Goal: Transaction & Acquisition: Purchase product/service

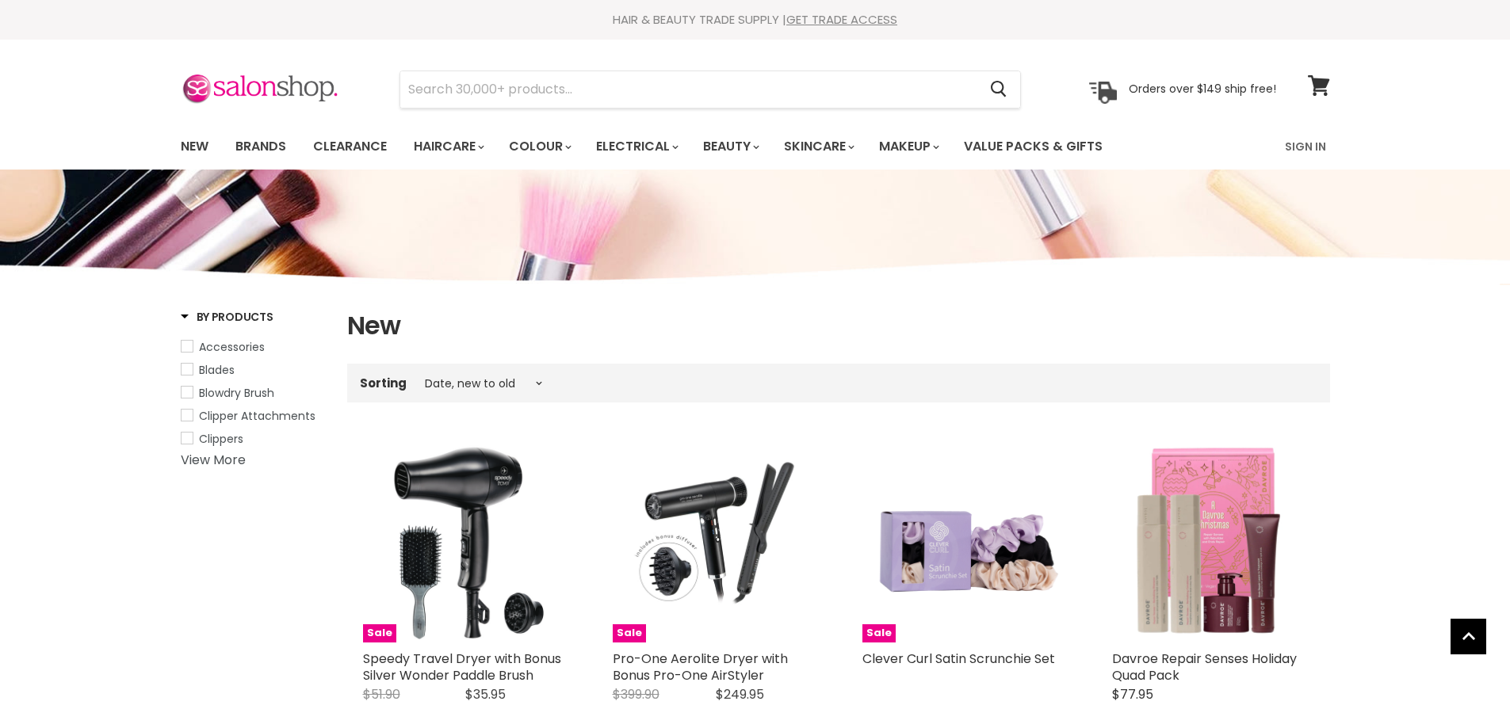
select select "created-descending"
click at [1308, 144] on link "Sign In" at bounding box center [1305, 146] width 60 height 33
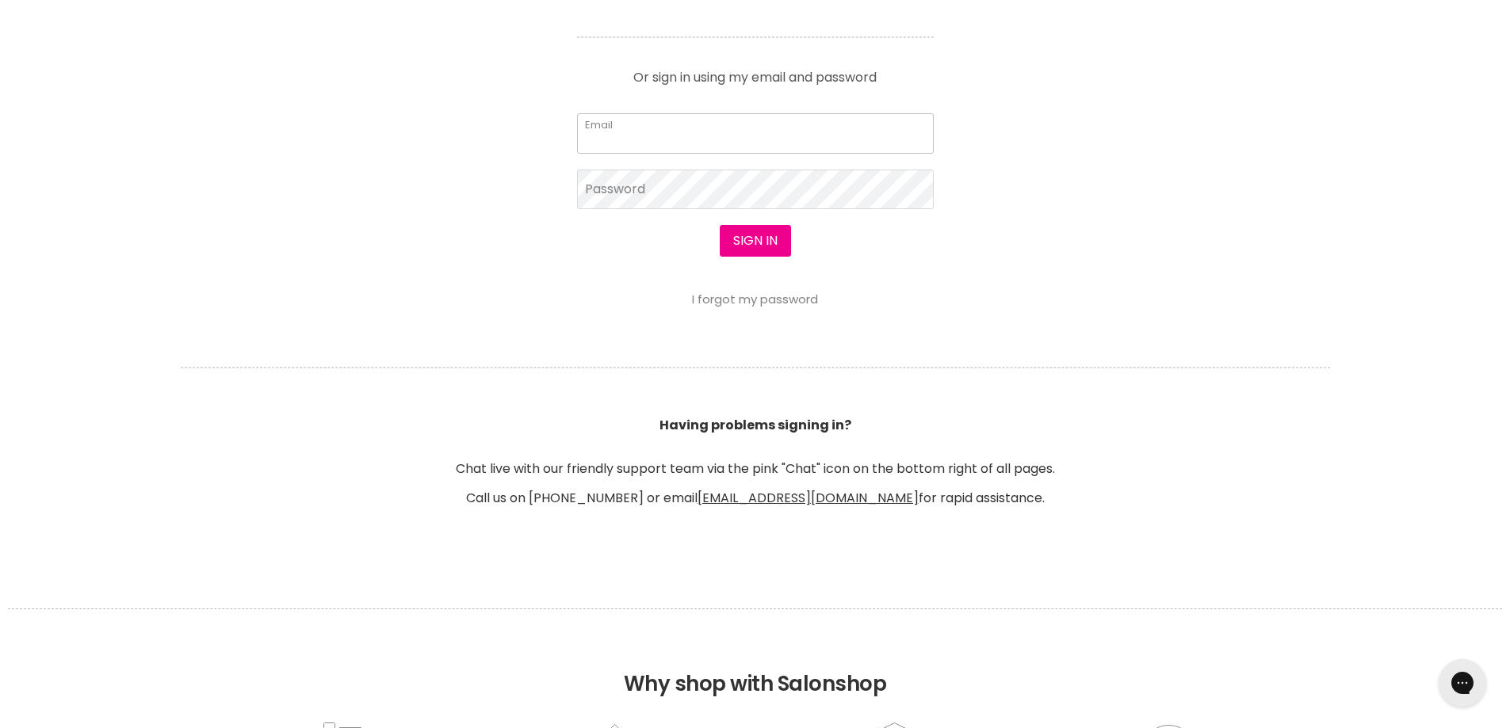
click at [663, 143] on input "Email" at bounding box center [755, 133] width 357 height 40
type input "leroyspunk1@hotmail.com"
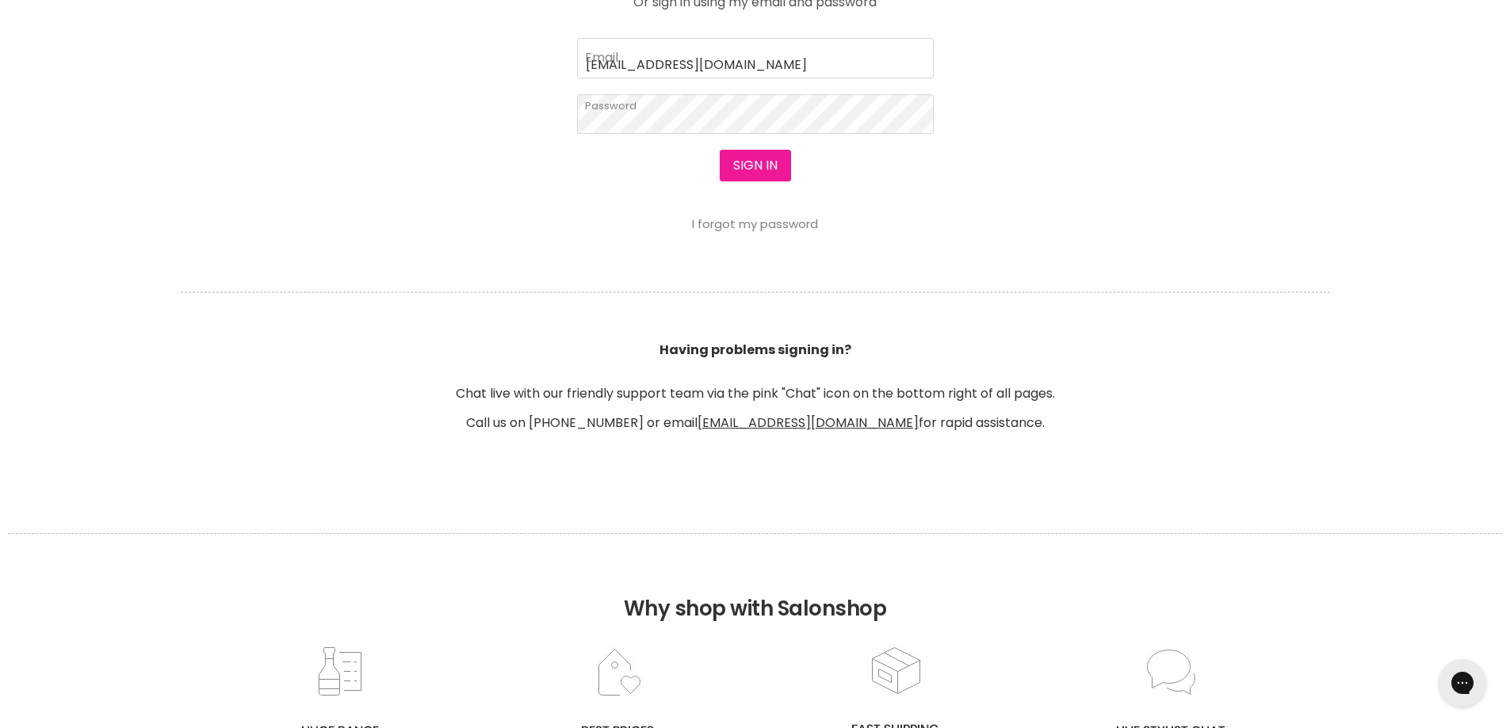
click at [734, 166] on button "Sign in" at bounding box center [755, 166] width 71 height 32
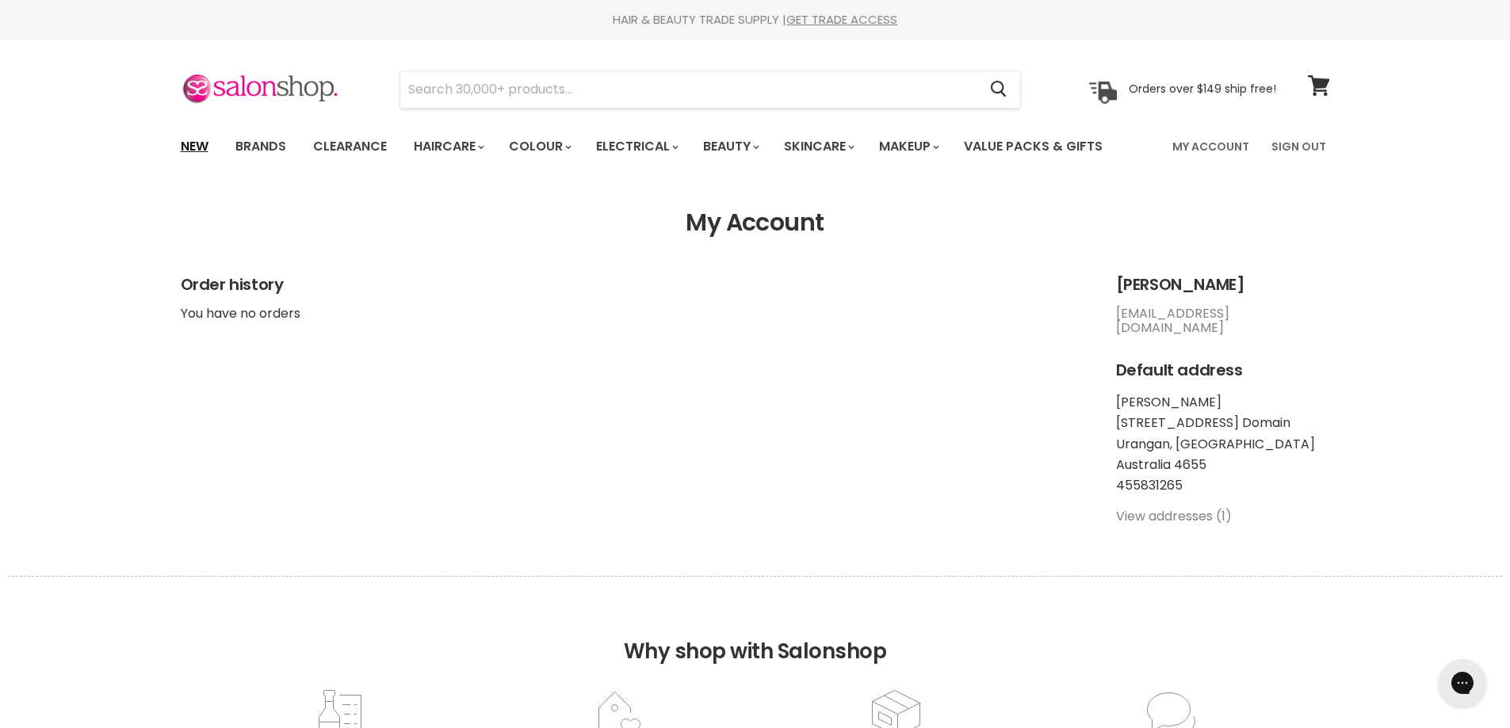
click at [197, 143] on link "New" at bounding box center [195, 146] width 52 height 33
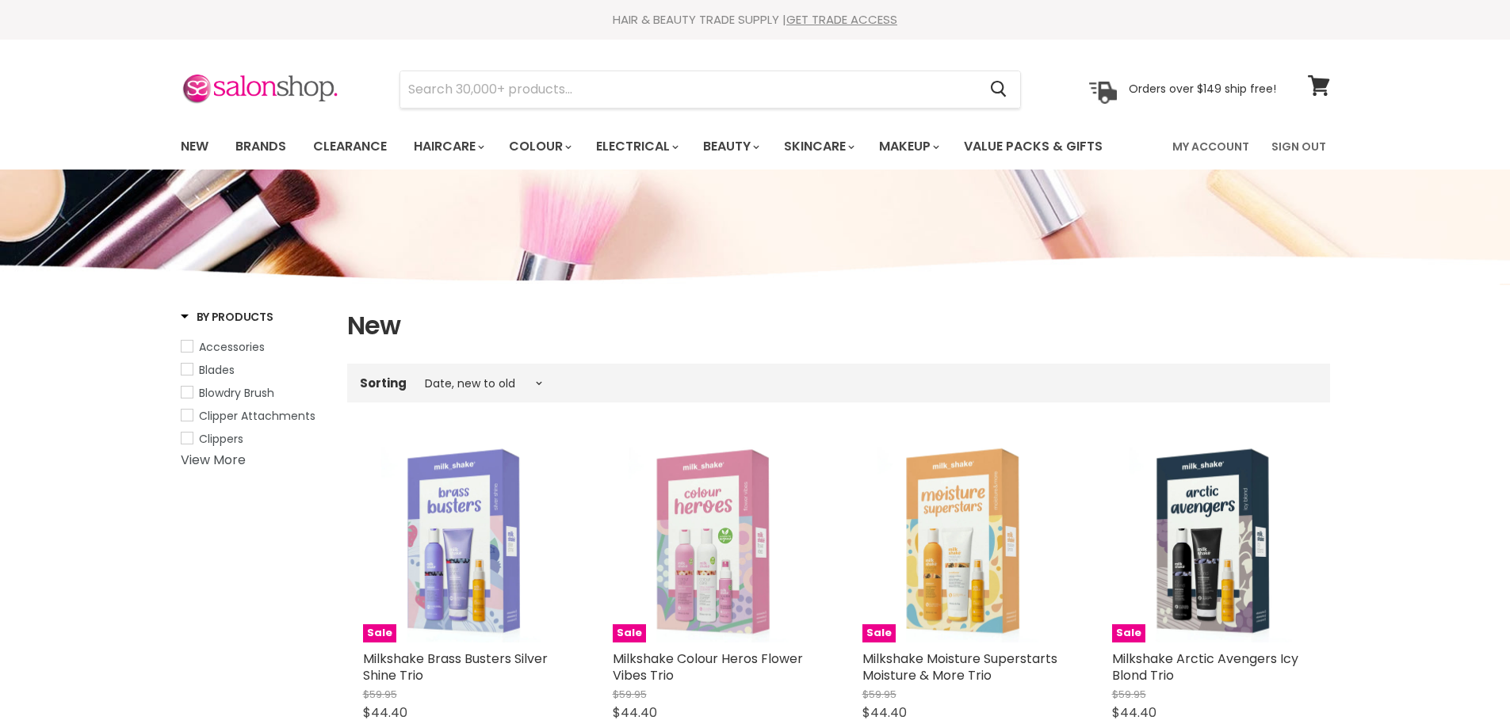
select select "created-descending"
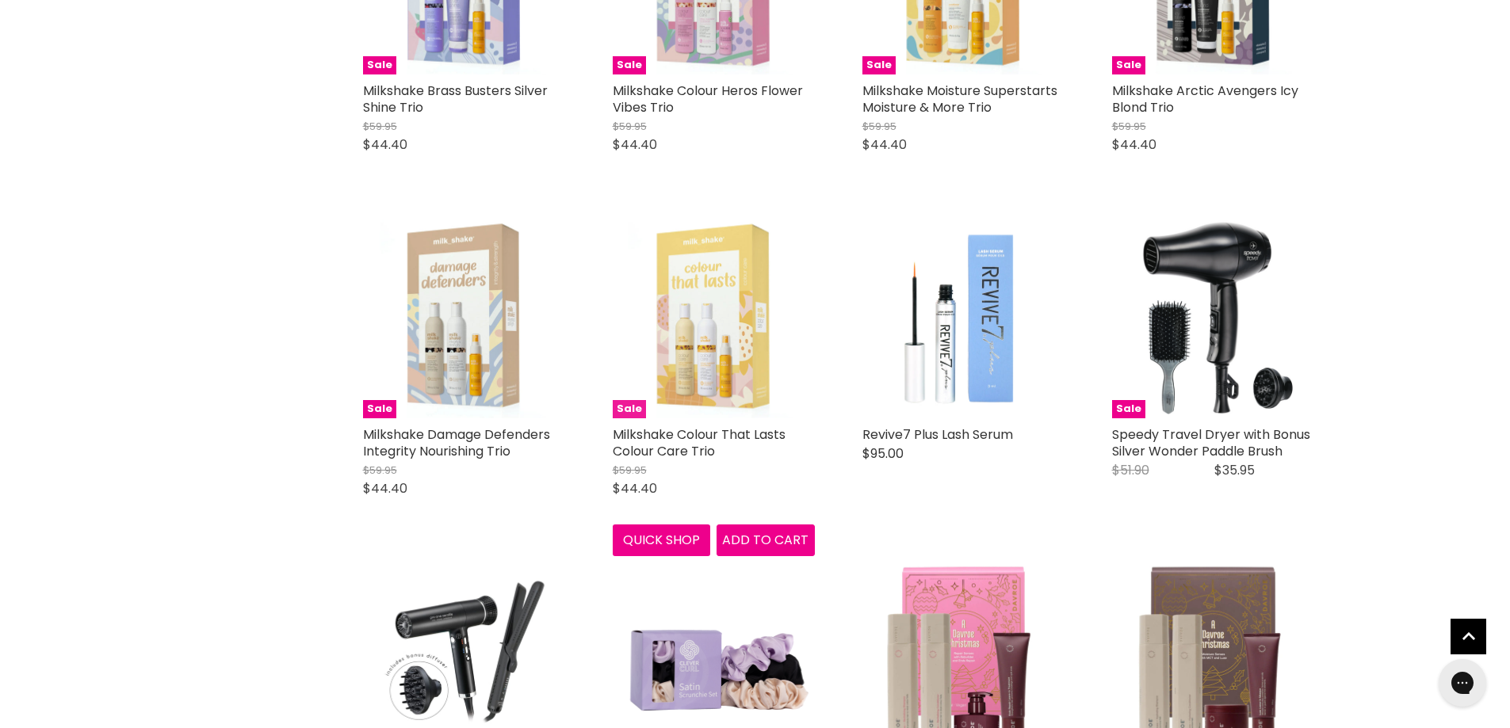
scroll to position [713, 0]
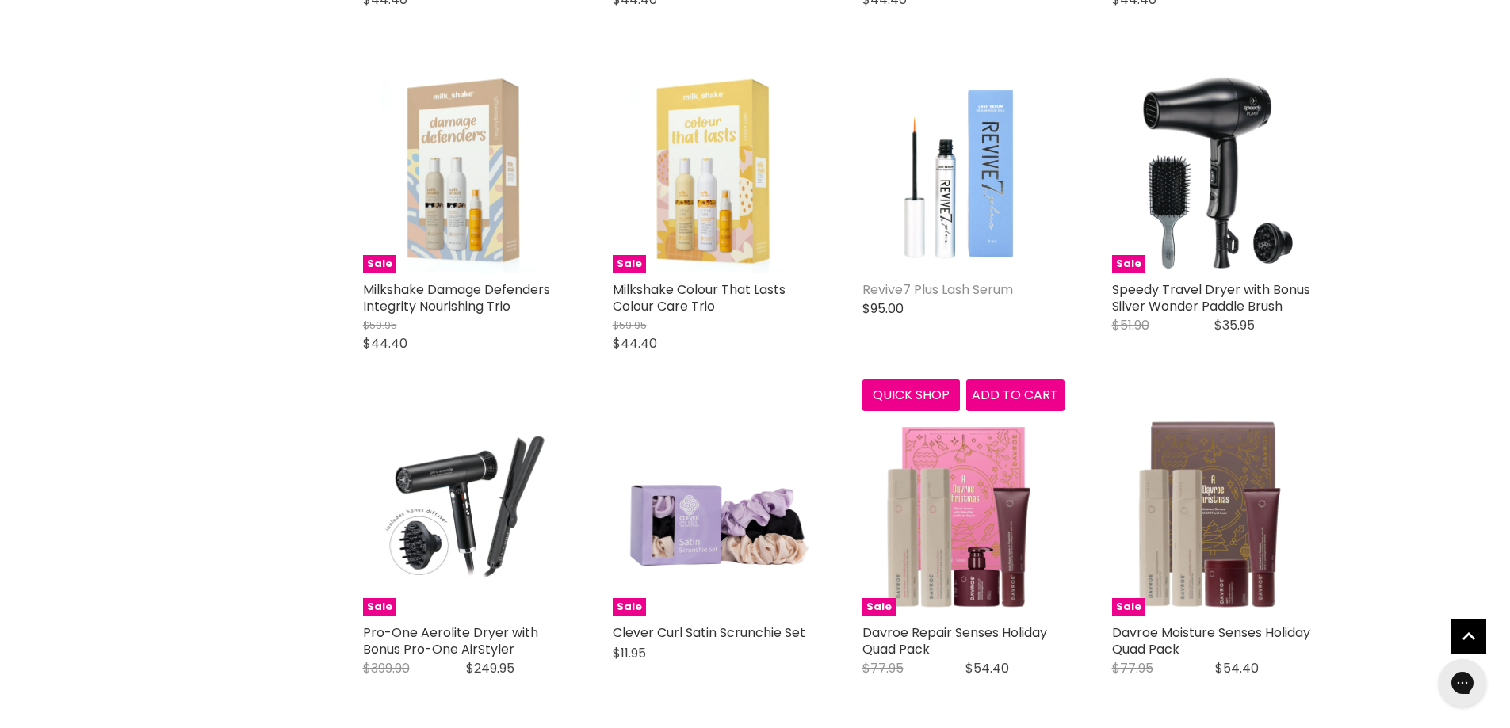
click at [896, 293] on link "Revive7 Plus Lash Serum" at bounding box center [937, 290] width 151 height 18
